Goal: Register for event/course

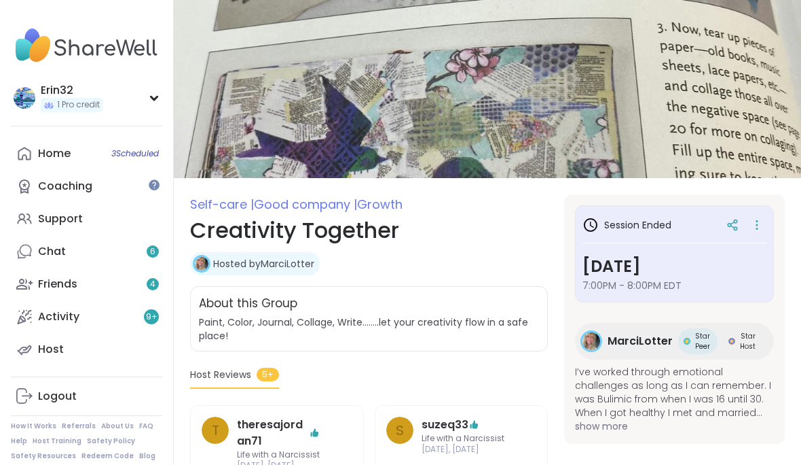
click at [142, 166] on link "Home 3 Scheduled" at bounding box center [86, 153] width 151 height 33
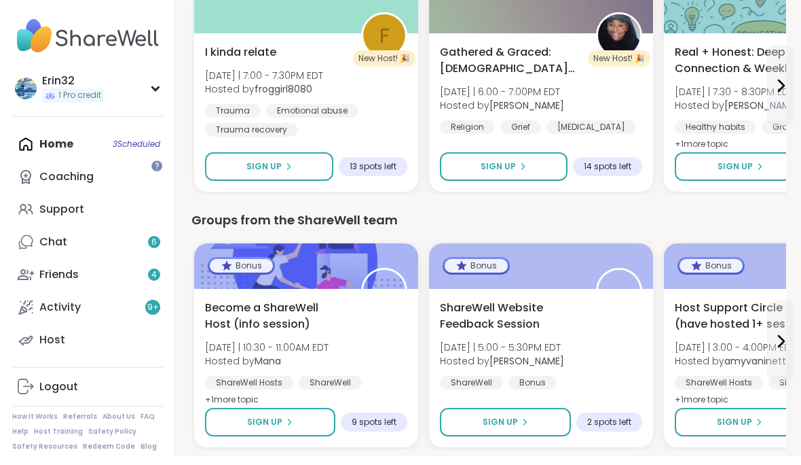
scroll to position [1792, 0]
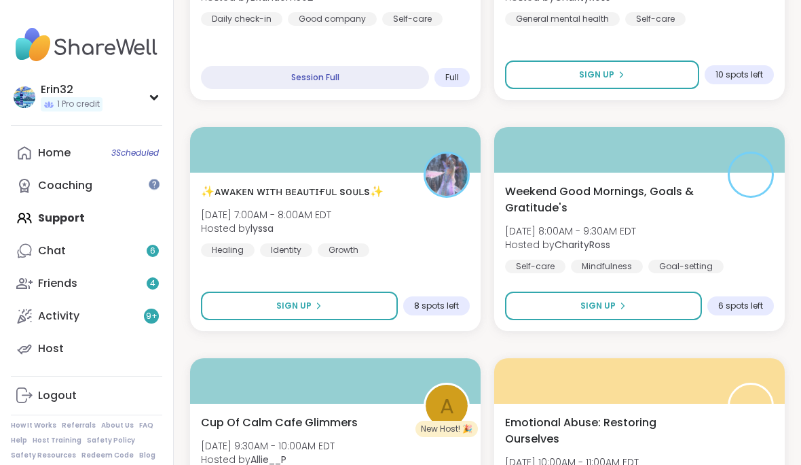
scroll to position [2240, 0]
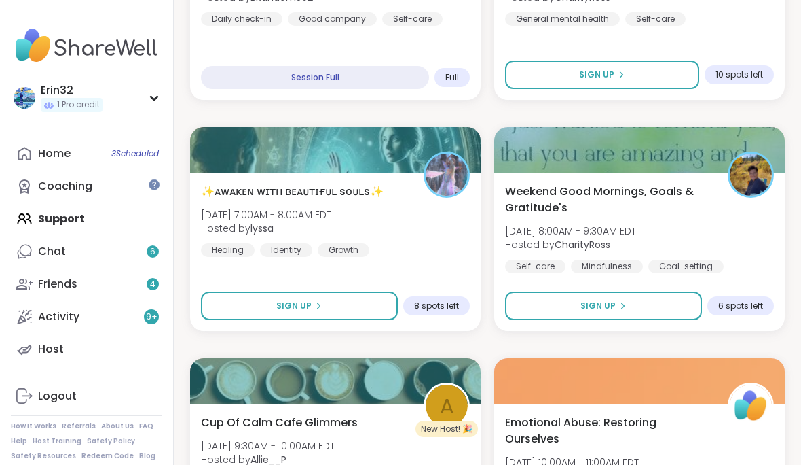
click at [656, 306] on button "Sign Up" at bounding box center [603, 305] width 197 height 29
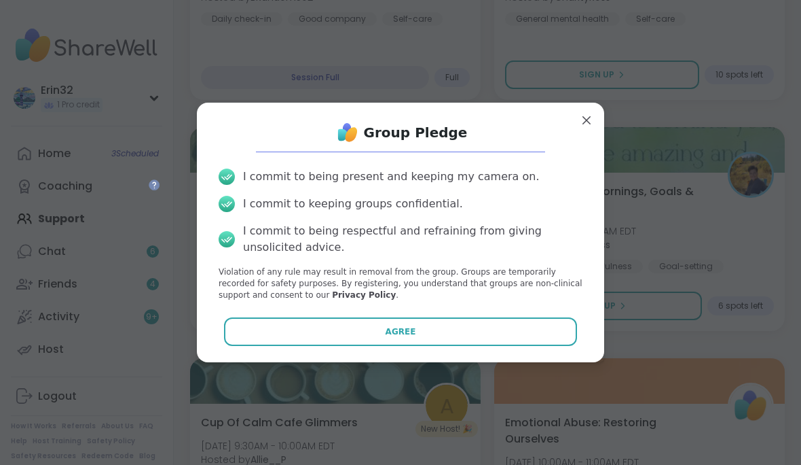
click at [547, 346] on button "Agree" at bounding box center [401, 331] width 354 height 29
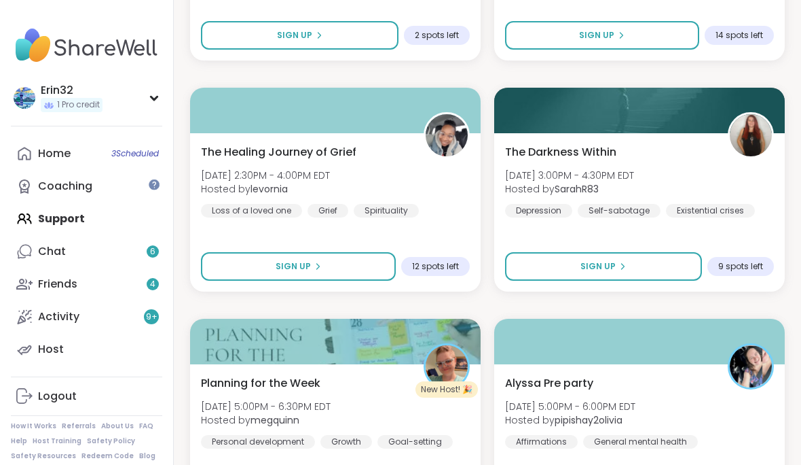
scroll to position [3956, 0]
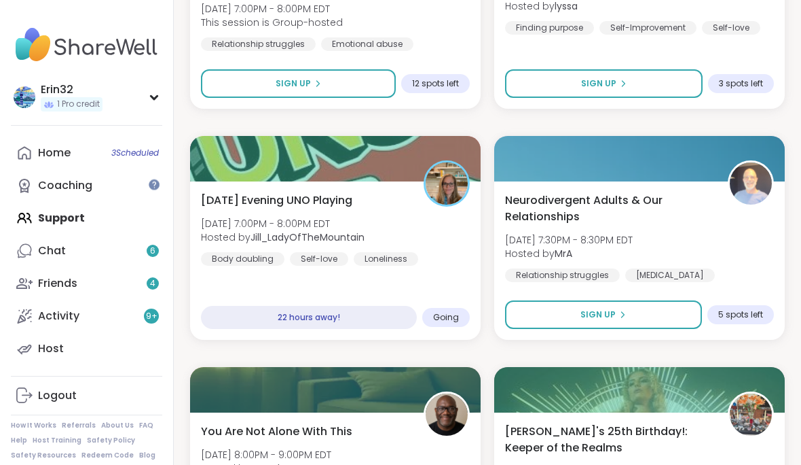
scroll to position [4773, 0]
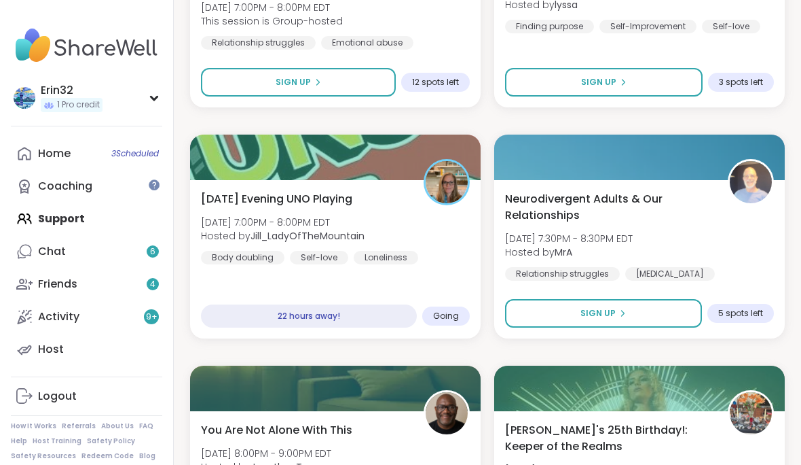
click at [418, 275] on div "Saturday Evening UNO Playing Sat, Sep 13 | 7:00PM - 8:00PM EDT Hosted by Jill_L…" at bounding box center [335, 259] width 291 height 158
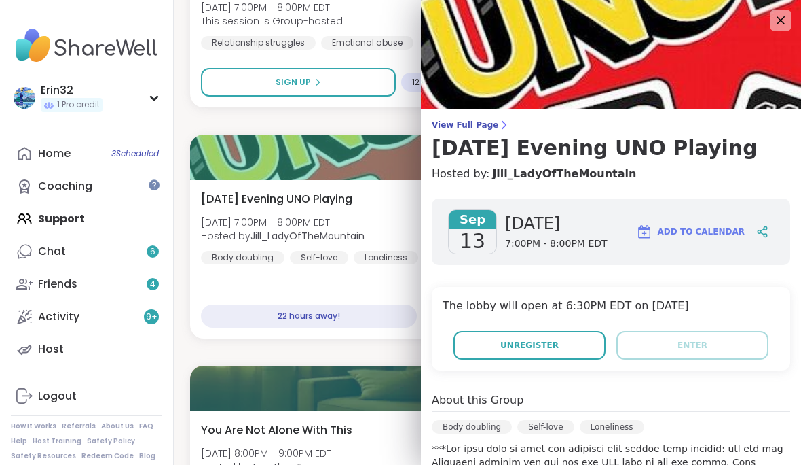
scroll to position [0, 0]
click at [388, 198] on div "Saturday Evening UNO Playing Sat, Sep 13 | 7:00PM - 8:00PM EDT Hosted by Jill_L…" at bounding box center [335, 227] width 269 height 73
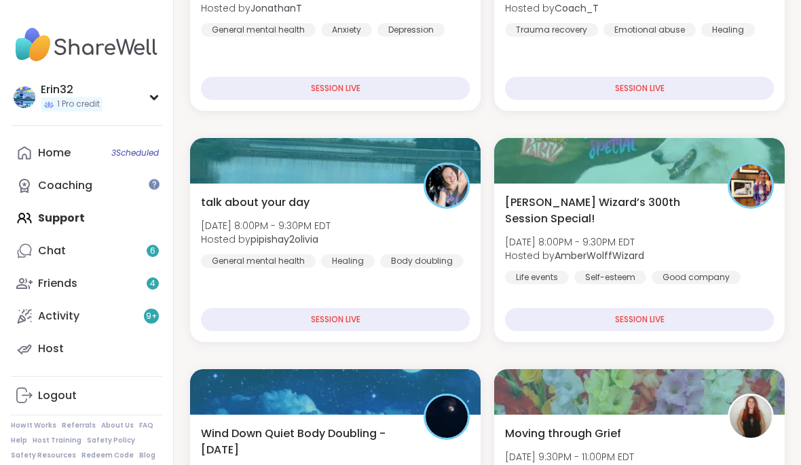
scroll to position [613, 0]
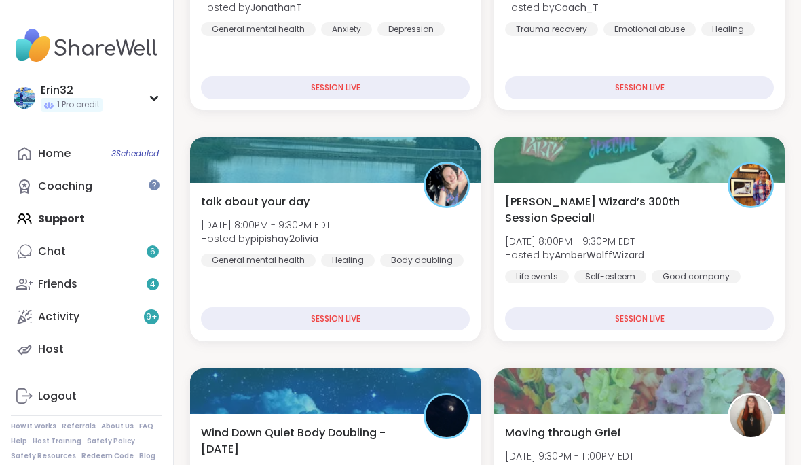
click at [729, 219] on div "Wolff Wizard’s 300th Session Special! Fri, Sep 12 | 8:00PM - 9:30PM EDT Hosted …" at bounding box center [639, 239] width 269 height 90
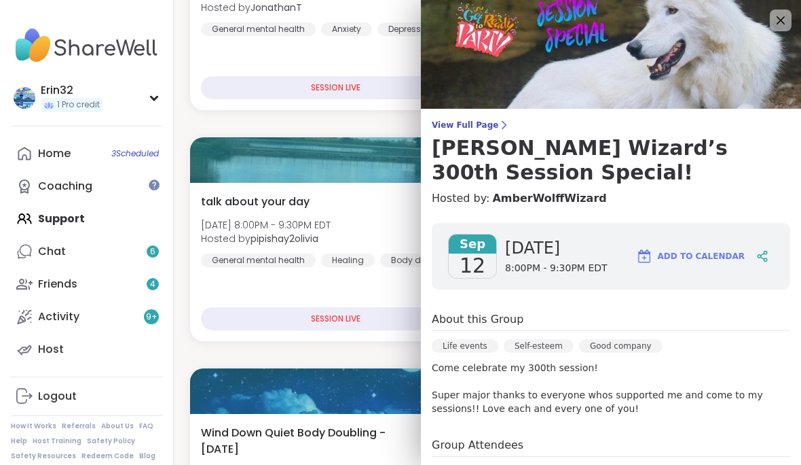
scroll to position [0, 0]
click at [780, 23] on icon at bounding box center [781, 20] width 16 height 16
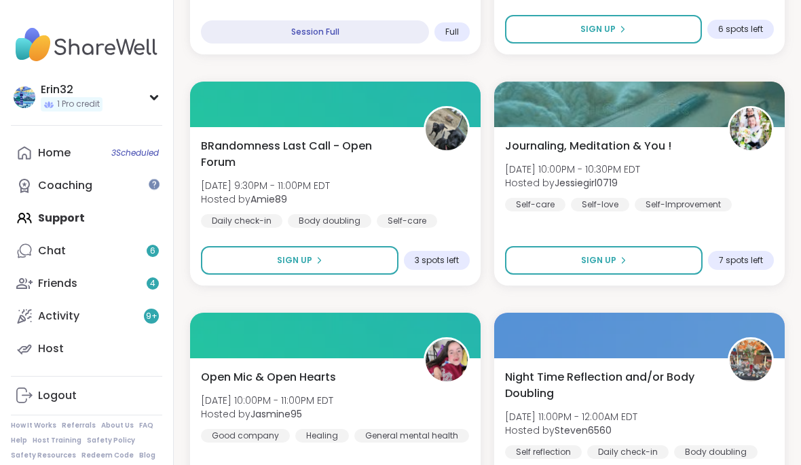
scroll to position [1133, 0]
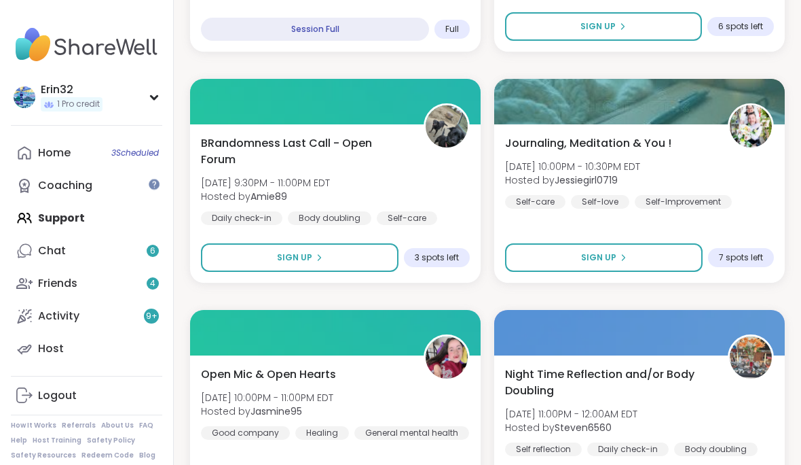
click at [611, 257] on span "Sign Up" at bounding box center [598, 258] width 35 height 12
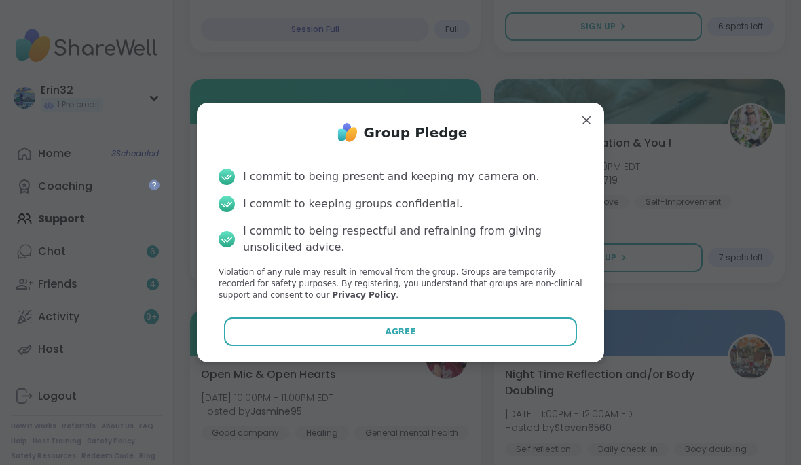
click at [543, 346] on button "Agree" at bounding box center [401, 331] width 354 height 29
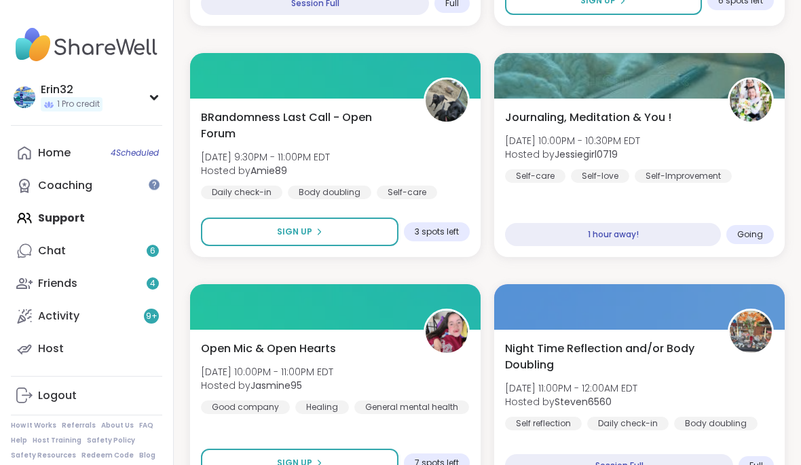
scroll to position [1160, 0]
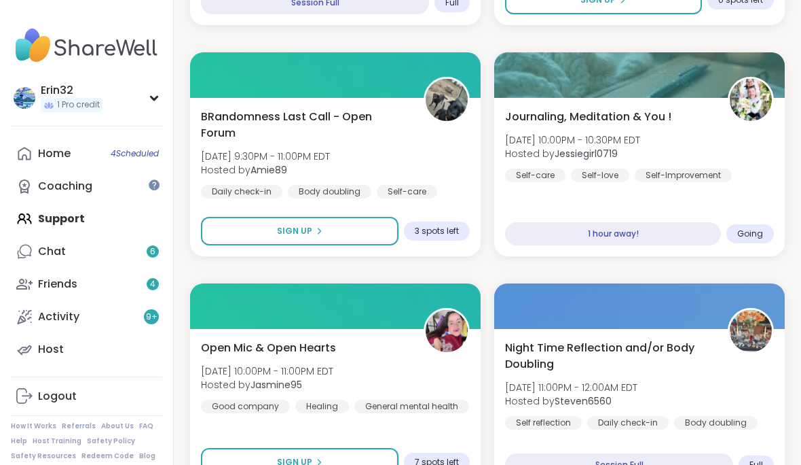
click at [444, 189] on div "BRandomness Last Call - Open Forum Fri, Sep 12 | 9:30PM - 11:00PM EDT Hosted by…" at bounding box center [335, 177] width 291 height 158
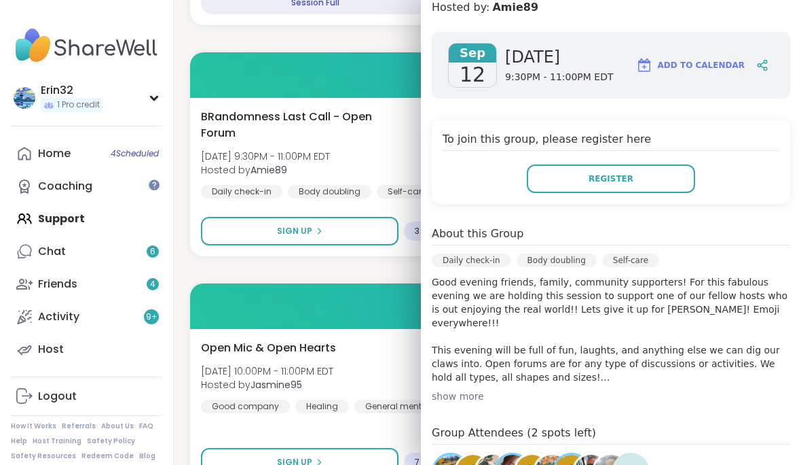
scroll to position [192, 0]
click at [658, 164] on button "Register" at bounding box center [611, 178] width 168 height 29
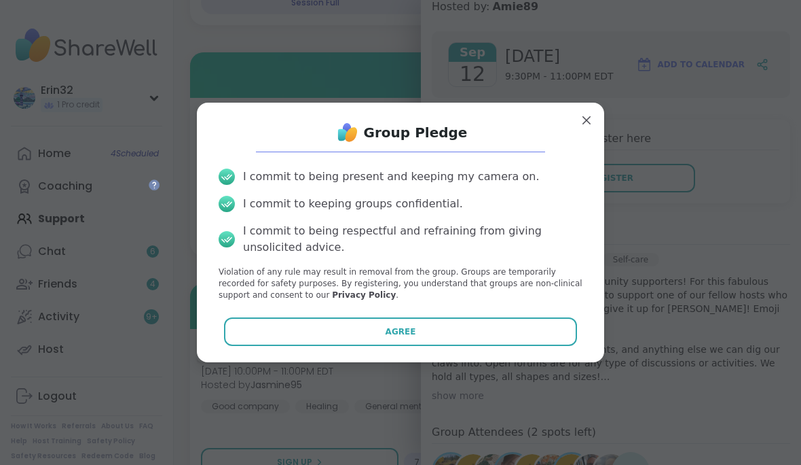
click at [526, 346] on button "Agree" at bounding box center [401, 331] width 354 height 29
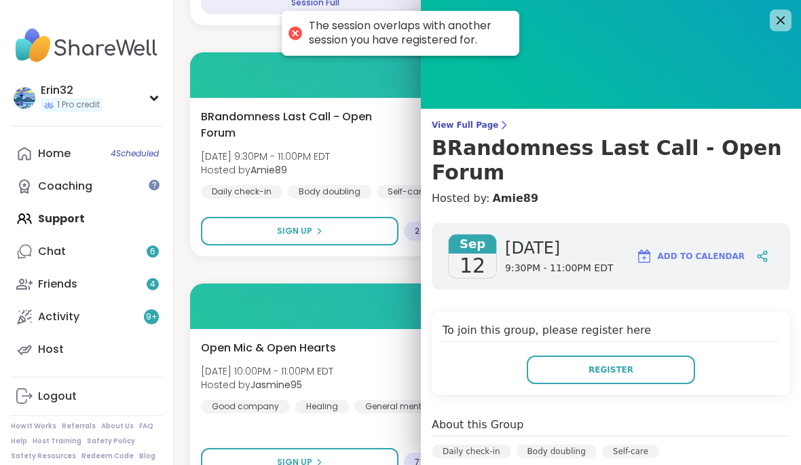
scroll to position [0, 0]
click at [784, 22] on icon at bounding box center [781, 20] width 16 height 16
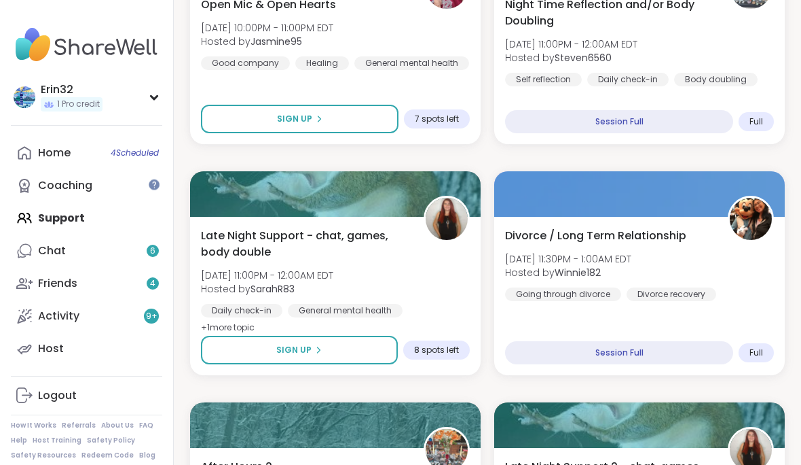
scroll to position [1503, 0]
click at [371, 362] on button "Sign Up" at bounding box center [299, 350] width 197 height 29
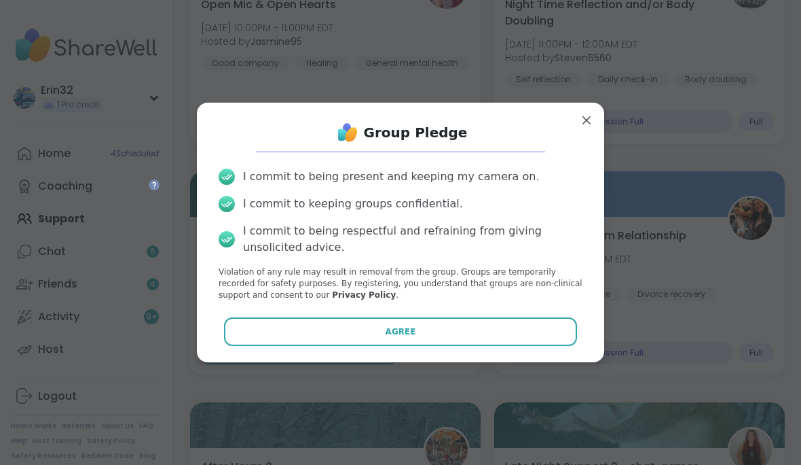
click at [471, 346] on button "Agree" at bounding box center [401, 331] width 354 height 29
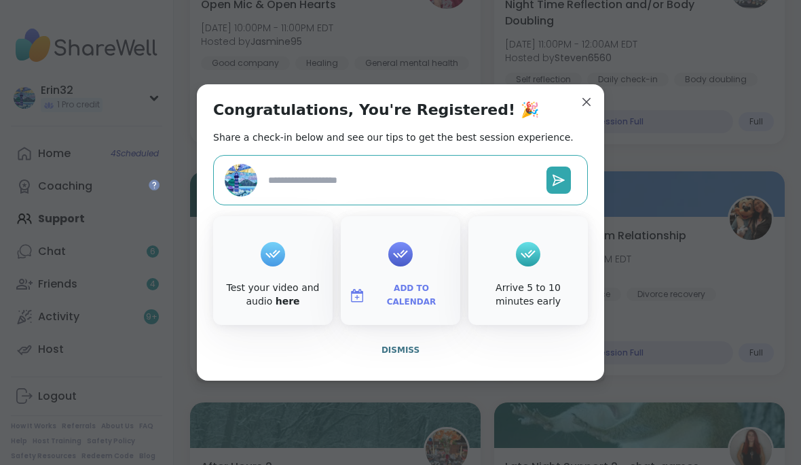
type textarea "*"
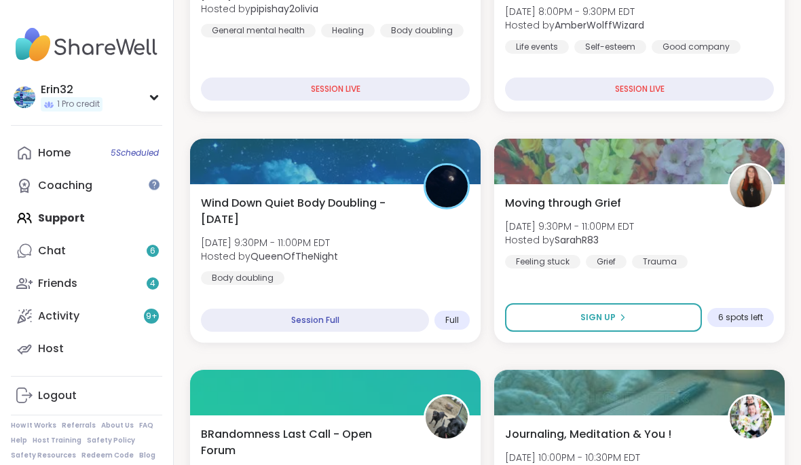
scroll to position [843, 0]
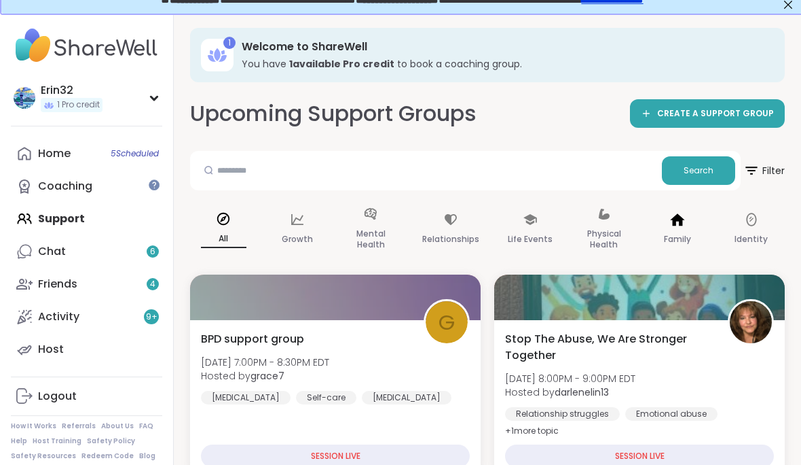
click at [698, 240] on div "Family" at bounding box center [678, 230] width 67 height 68
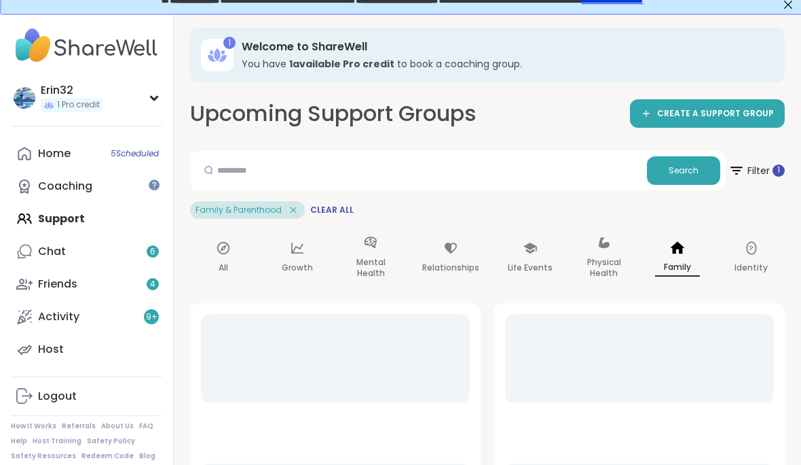
click at [147, 154] on span "5 Scheduled" at bounding box center [135, 153] width 48 height 11
